Goal: Information Seeking & Learning: Check status

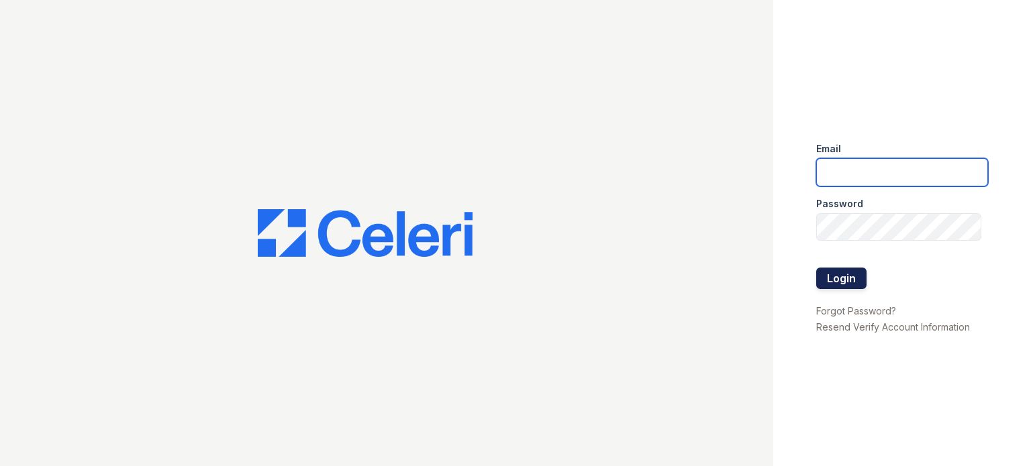
type input "wycliff.pm@cafmanagement.com"
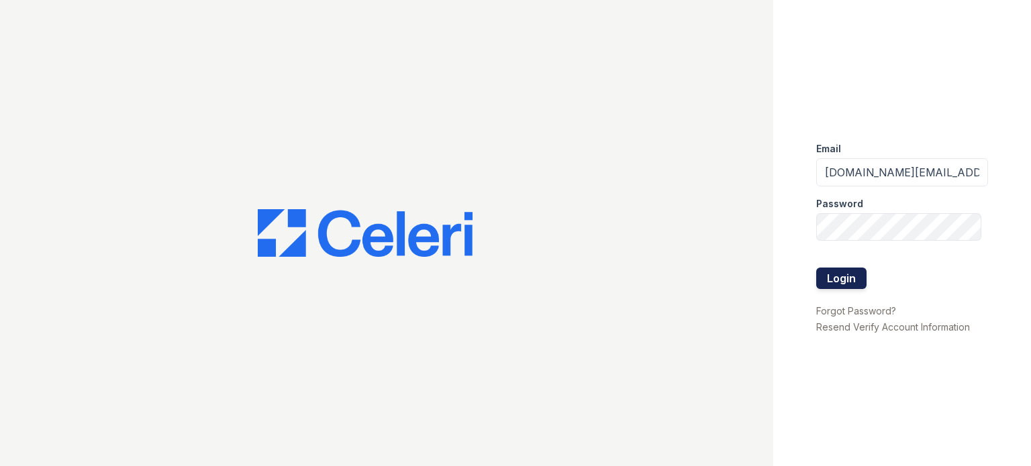
click at [856, 274] on button "Login" at bounding box center [841, 278] width 50 height 21
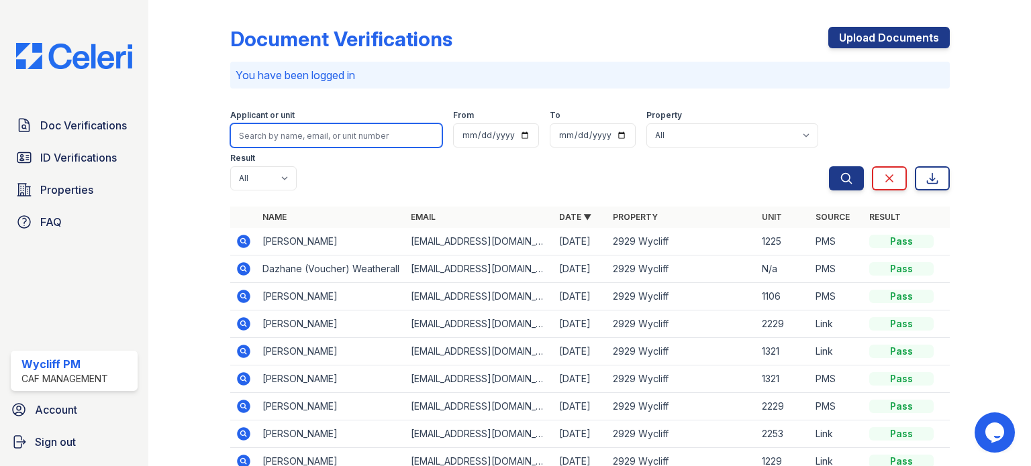
click at [366, 130] on input "search" at bounding box center [336, 135] width 212 height 24
type input "bori"
click at [829, 166] on button "Search" at bounding box center [846, 178] width 35 height 24
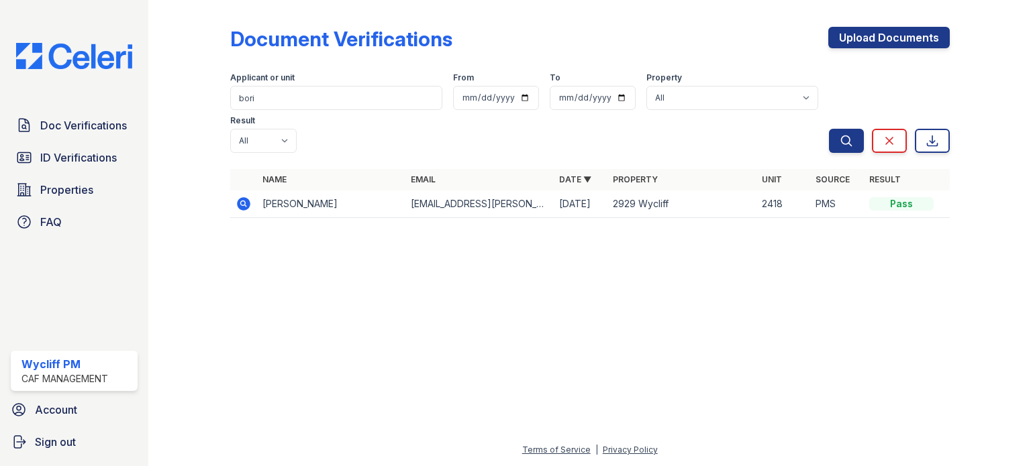
click at [287, 191] on td "[PERSON_NAME]" at bounding box center [331, 205] width 148 height 28
click at [246, 197] on icon at bounding box center [243, 203] width 13 height 13
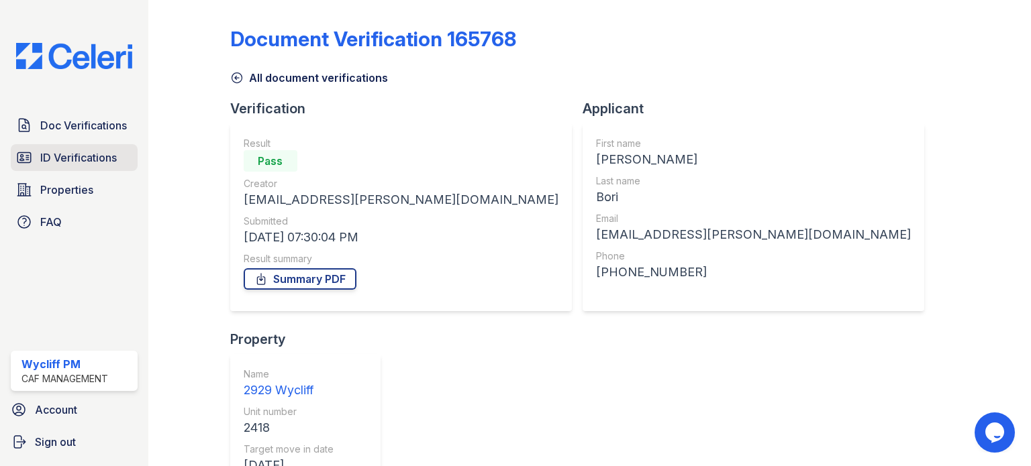
click at [91, 158] on span "ID Verifications" at bounding box center [78, 158] width 77 height 16
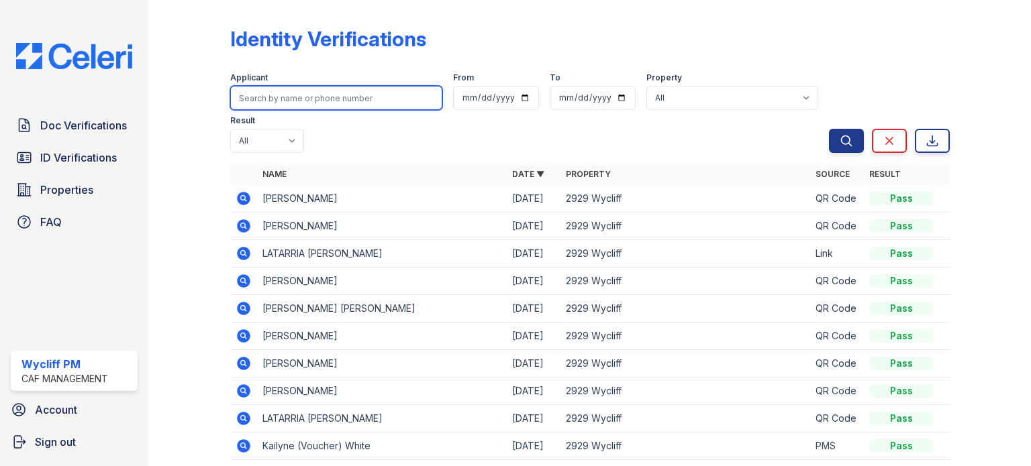
click at [345, 96] on input "search" at bounding box center [336, 98] width 212 height 24
type input "bori"
click at [829, 129] on button "Search" at bounding box center [846, 141] width 35 height 24
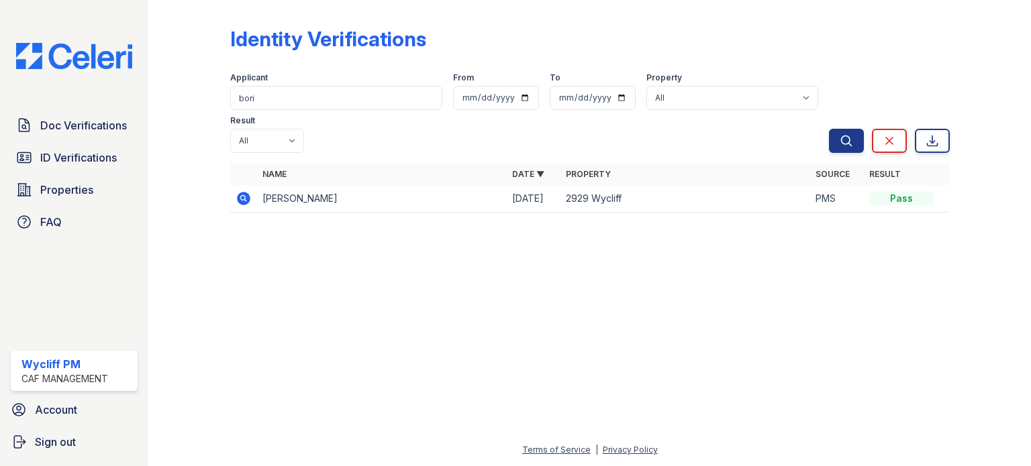
click at [248, 191] on icon at bounding box center [244, 199] width 16 height 16
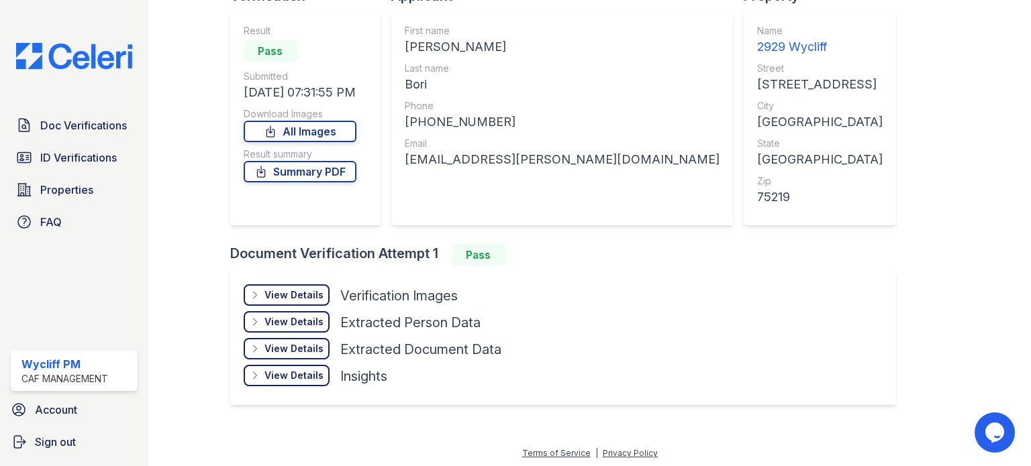
scroll to position [113, 0]
click at [254, 289] on icon at bounding box center [255, 294] width 11 height 11
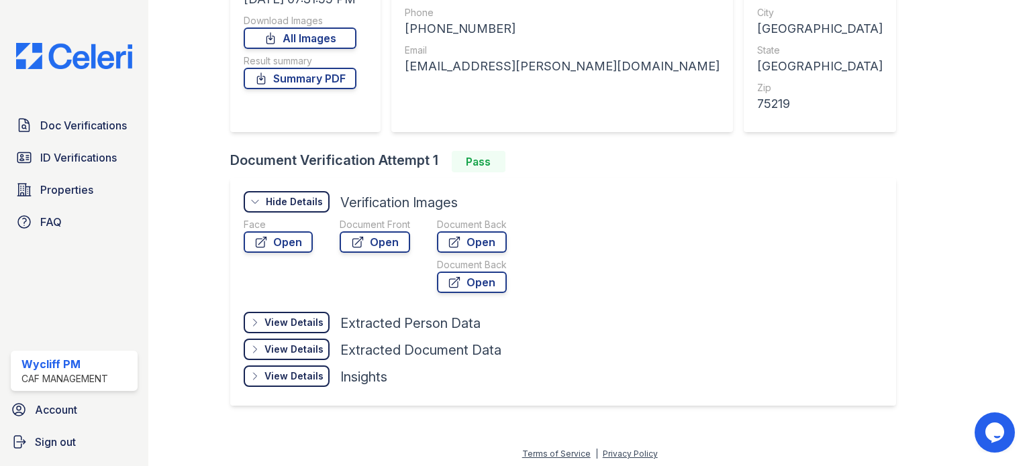
scroll to position [207, 0]
click at [392, 244] on link "Open" at bounding box center [375, 240] width 70 height 21
